Goal: Transaction & Acquisition: Book appointment/travel/reservation

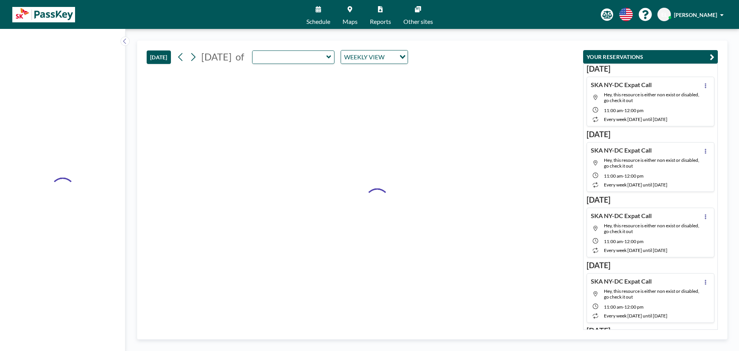
type input "Topaz"
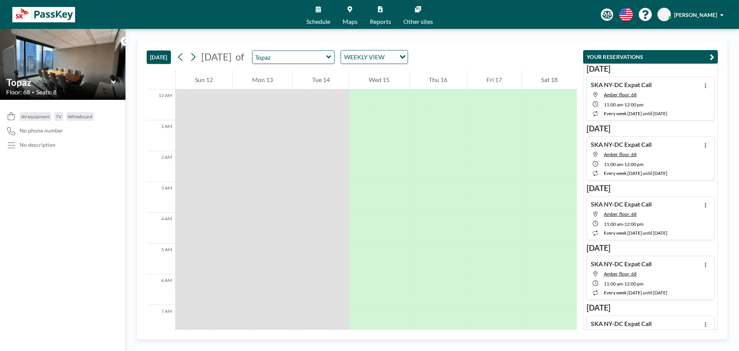
click at [358, 15] on link "Maps" at bounding box center [349, 14] width 27 height 29
click at [326, 56] on input "text" at bounding box center [290, 57] width 74 height 13
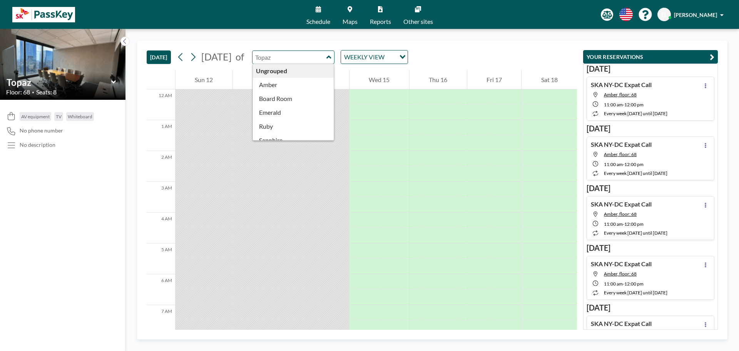
type input "Amber"
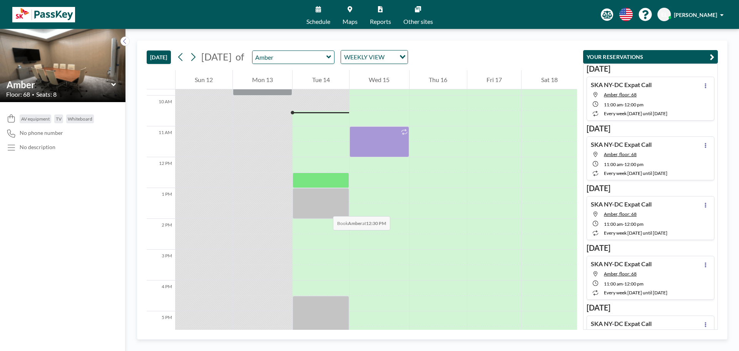
scroll to position [308, 0]
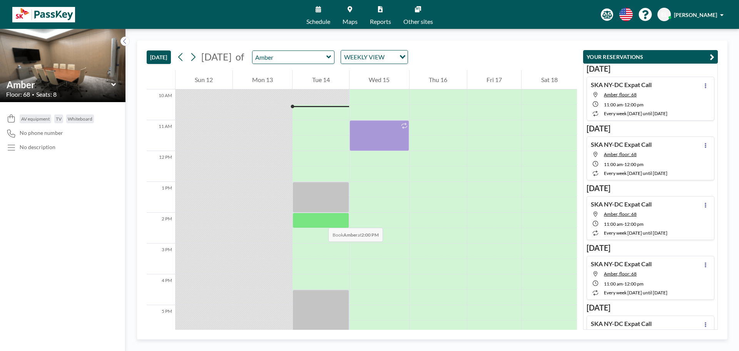
click at [321, 220] on div at bounding box center [321, 219] width 57 height 15
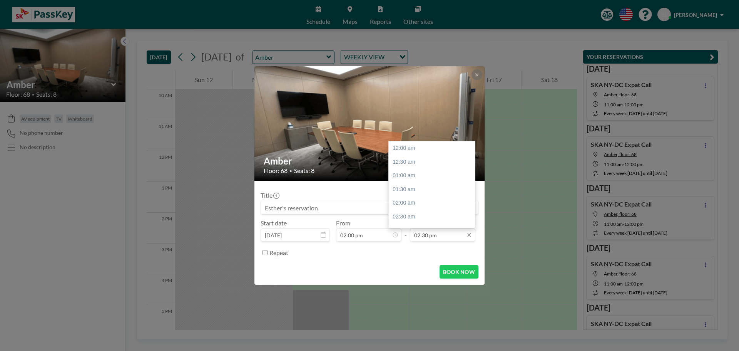
scroll to position [397, 0]
click at [457, 236] on input "02:30 pm" at bounding box center [442, 234] width 65 height 13
click at [421, 163] on div "03:00 pm" at bounding box center [434, 162] width 90 height 14
type input "03:00 pm"
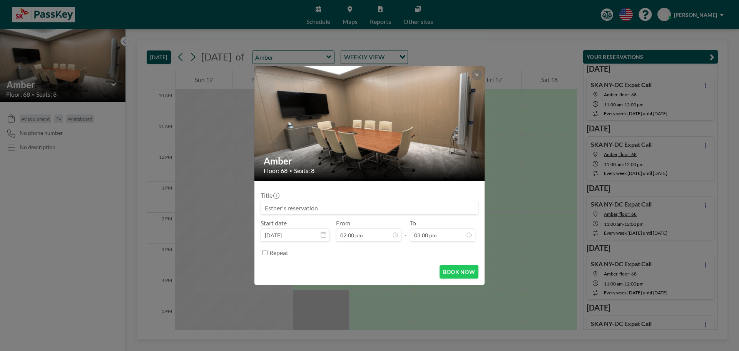
scroll to position [411, 0]
click at [473, 75] on button at bounding box center [477, 74] width 11 height 11
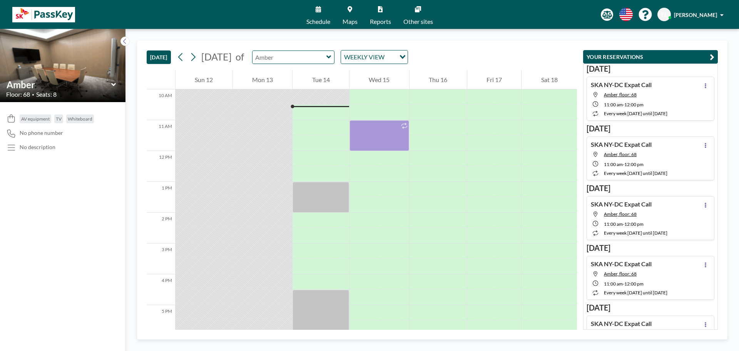
click at [326, 59] on input "text" at bounding box center [290, 57] width 74 height 13
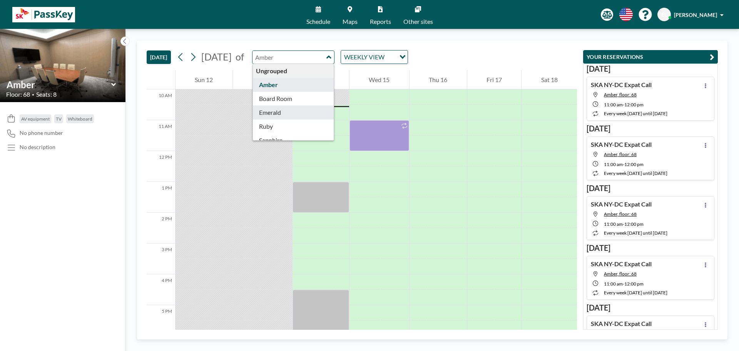
type input "Emerald"
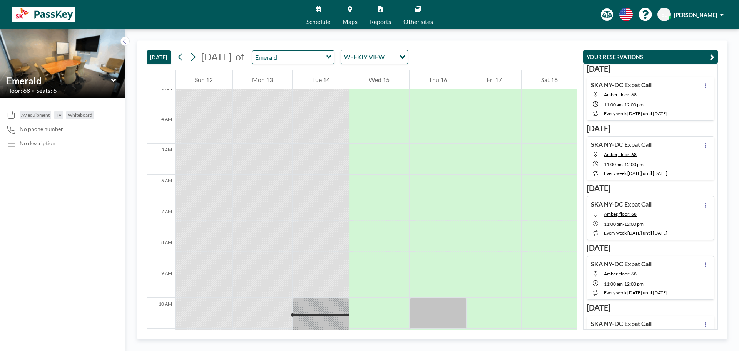
scroll to position [269, 0]
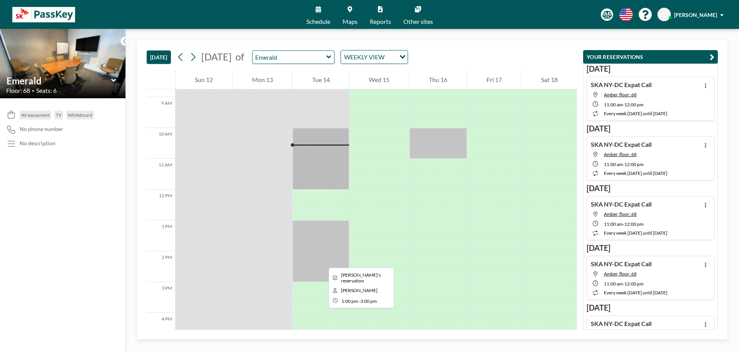
click at [323, 261] on div at bounding box center [321, 251] width 57 height 62
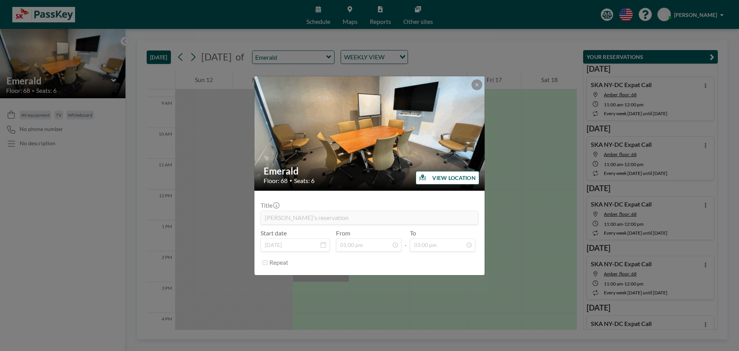
click at [336, 56] on div "Emerald Floor: 68 • Seats: 6 VIEW LOCATION Title [PERSON_NAME]'s reservation St…" at bounding box center [369, 175] width 739 height 351
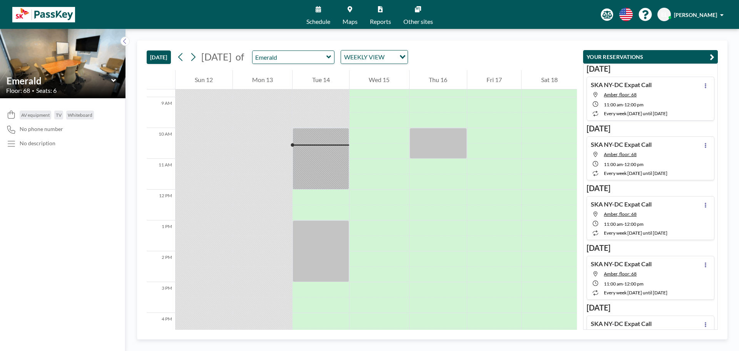
click at [331, 57] on icon at bounding box center [328, 57] width 5 height 8
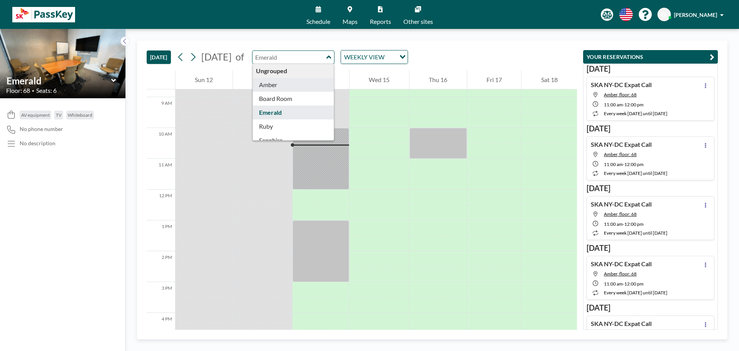
type input "Amber"
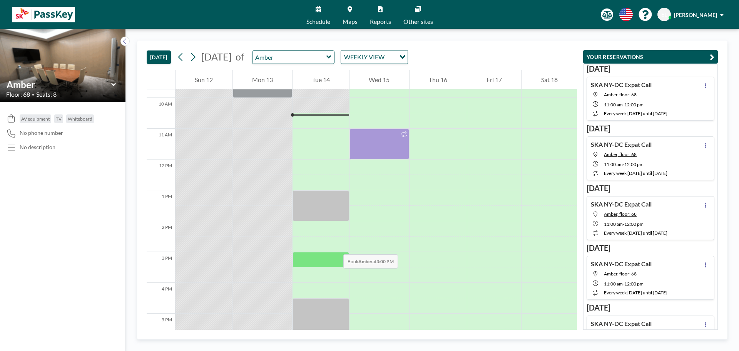
scroll to position [308, 0]
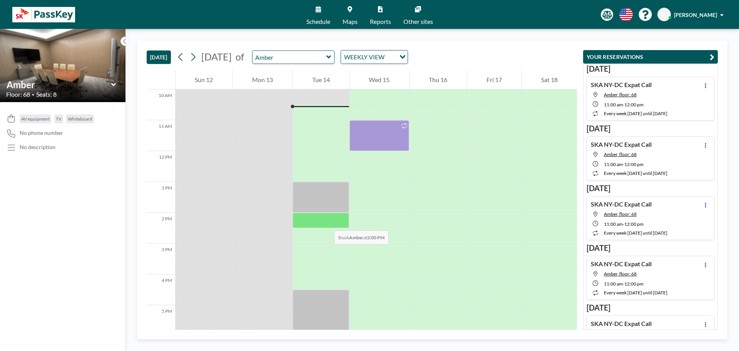
click at [326, 221] on div at bounding box center [321, 219] width 57 height 15
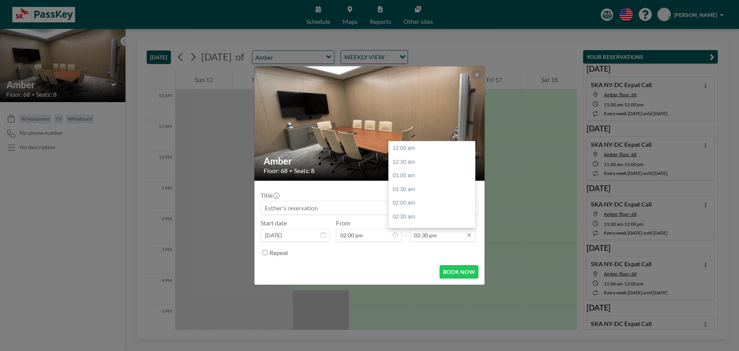
scroll to position [397, 0]
click at [416, 163] on div "03:00 pm" at bounding box center [434, 162] width 90 height 14
type input "03:00 pm"
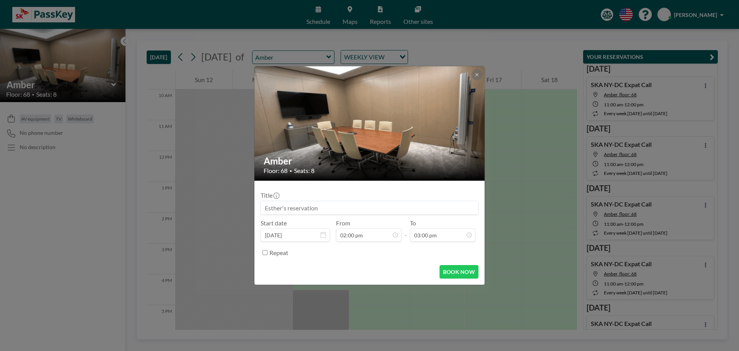
click at [340, 201] on div at bounding box center [370, 208] width 218 height 14
click at [340, 207] on input at bounding box center [369, 207] width 217 height 13
type input "s"
type input "SKA Strategy Support"
drag, startPoint x: 236, startPoint y: 209, endPoint x: 221, endPoint y: 202, distance: 16.7
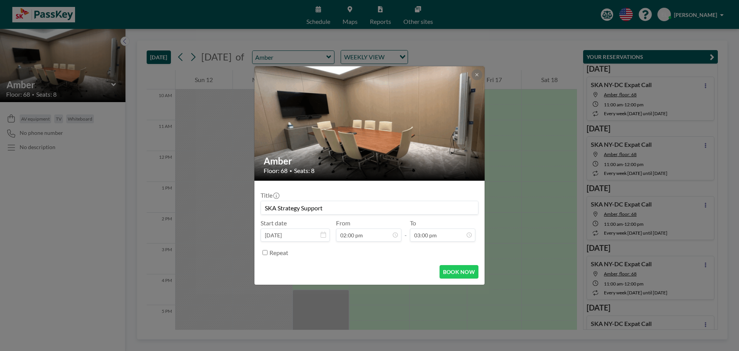
click at [216, 207] on div "Amber Floor: 68 • Seats: 8 Title SKA Strategy Support Start date [DATE] From 02…" at bounding box center [369, 175] width 739 height 351
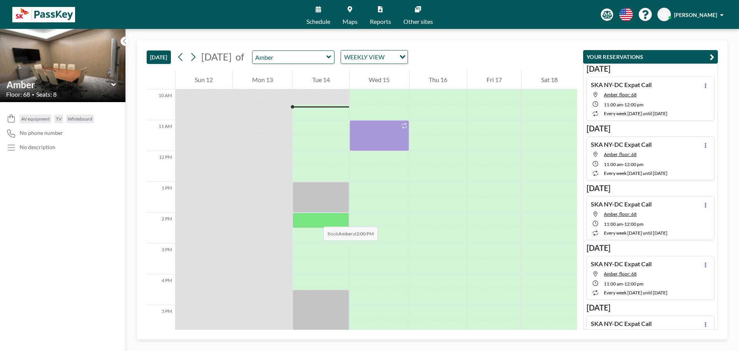
click at [316, 219] on div at bounding box center [321, 219] width 57 height 15
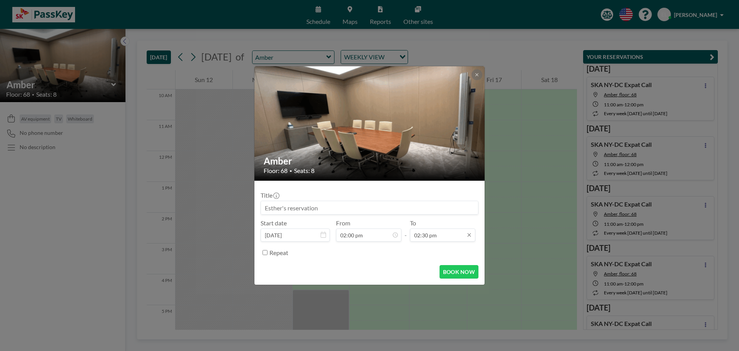
scroll to position [397, 0]
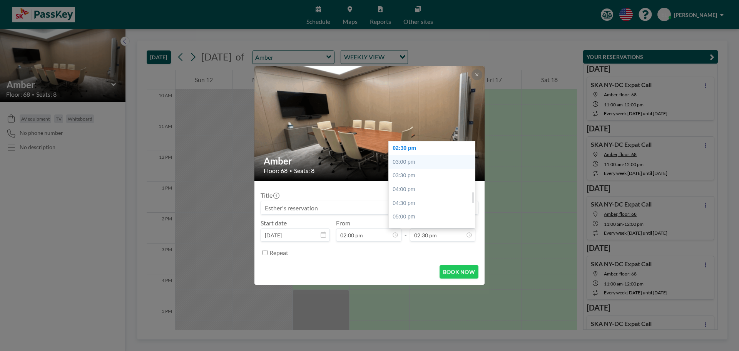
click at [425, 163] on div "03:00 pm" at bounding box center [434, 162] width 90 height 14
type input "03:00 pm"
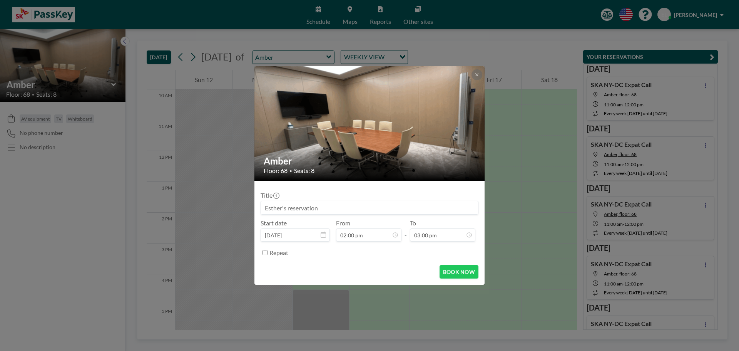
click at [324, 206] on input at bounding box center [369, 207] width 217 height 13
paste input "Strategic support"
click at [266, 209] on input "Strategic support" at bounding box center [369, 207] width 217 height 13
type input "SKA Strategic support"
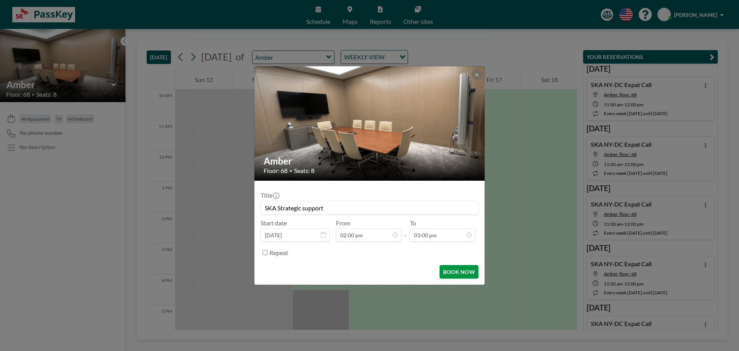
click at [475, 272] on button "BOOK NOW" at bounding box center [459, 271] width 39 height 13
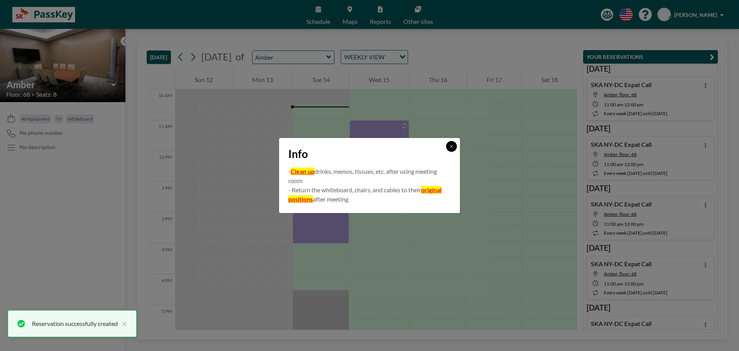
click at [452, 147] on icon at bounding box center [451, 146] width 3 height 3
